Goal: Find specific page/section: Find specific page/section

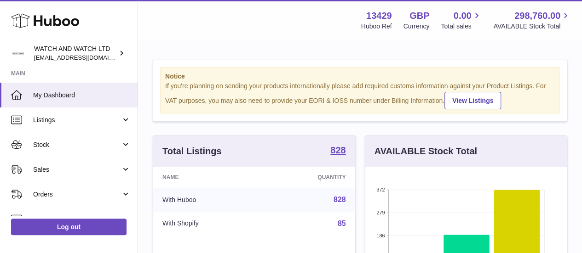
scroll to position [143, 201]
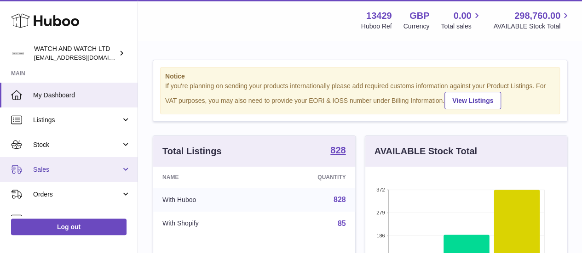
click at [35, 178] on link "Sales" at bounding box center [69, 169] width 138 height 25
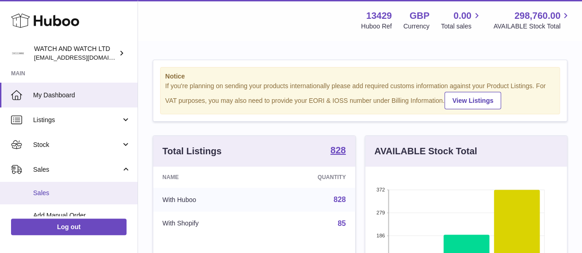
click at [55, 195] on span "Sales" at bounding box center [82, 193] width 98 height 9
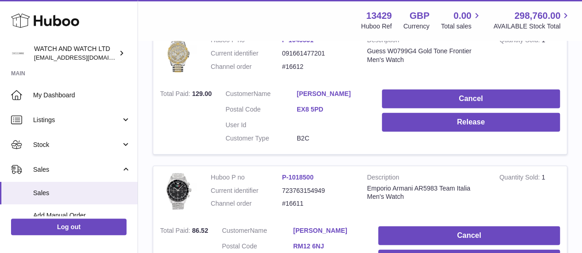
scroll to position [1436, 0]
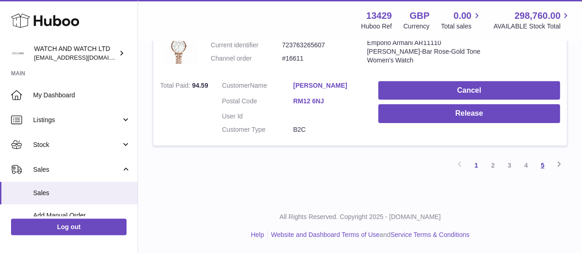
click at [543, 172] on link "5" at bounding box center [542, 165] width 17 height 17
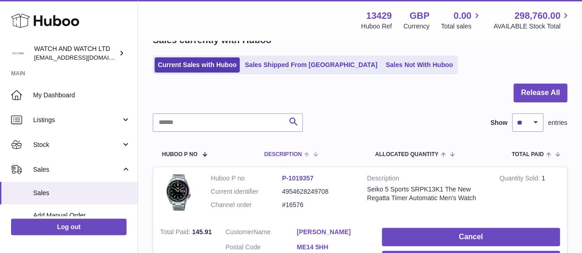
scroll to position [49, 0]
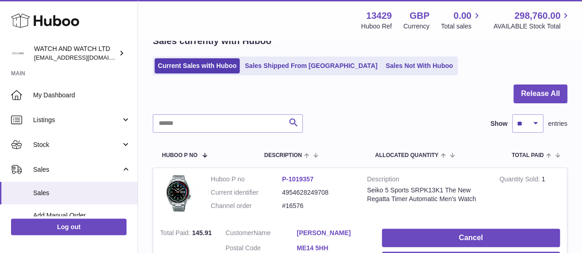
click at [352, 121] on div "Search Show ** ** ** *** entries" at bounding box center [360, 124] width 414 height 18
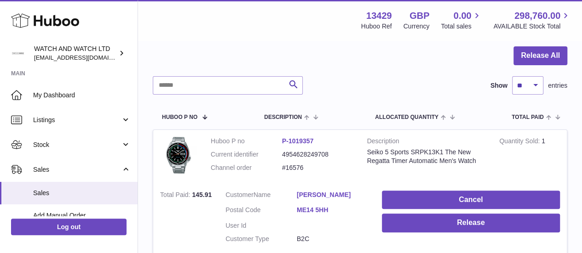
scroll to position [86, 0]
